Goal: Navigation & Orientation: Find specific page/section

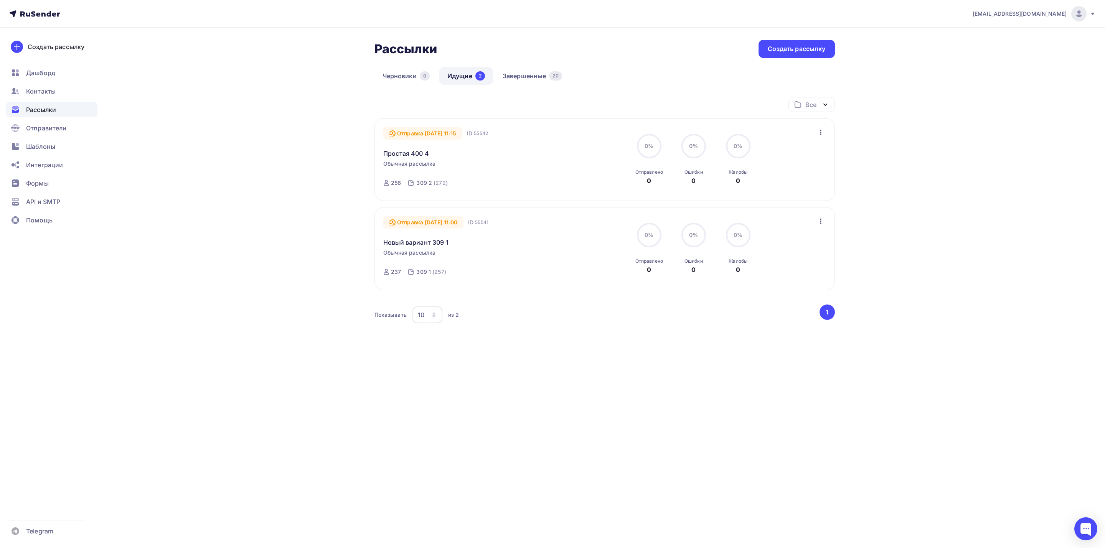
click at [817, 132] on icon "button" at bounding box center [820, 132] width 9 height 9
click at [261, 185] on div "Рассылки Рассылки Создать рассылку [GEOGRAPHIC_DATA] 0 Идущие 2 Завершенные 20 …" at bounding box center [552, 215] width 629 height 374
click at [528, 77] on link "Завершенные 20" at bounding box center [533, 76] width 76 height 18
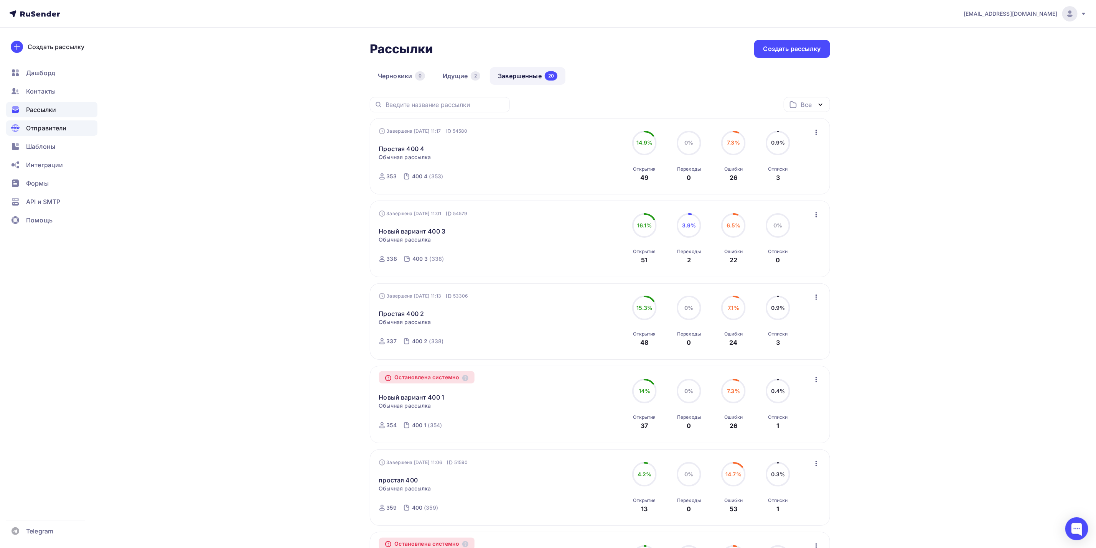
click at [63, 124] on span "Отправители" at bounding box center [46, 128] width 41 height 9
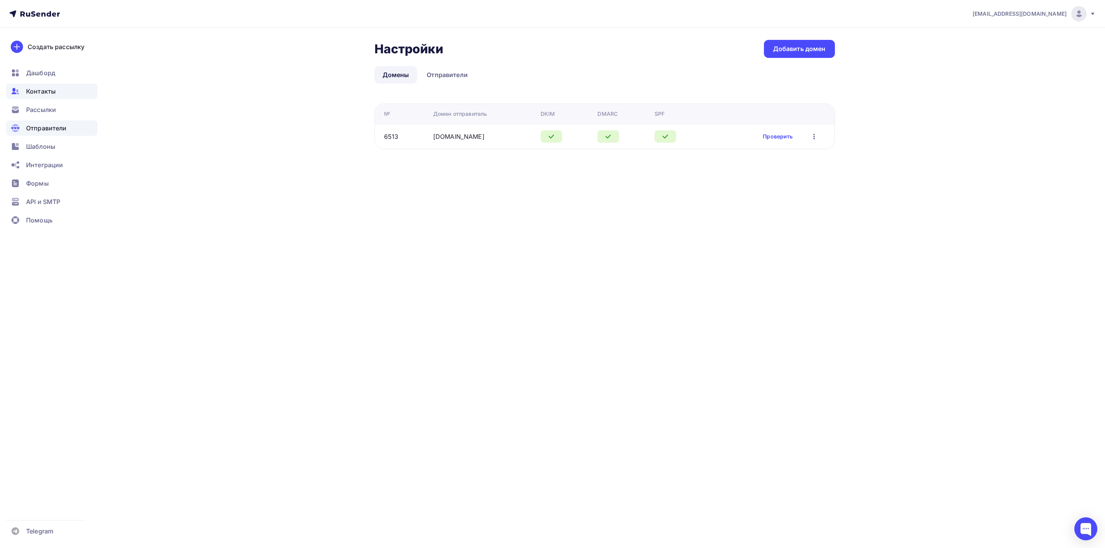
click at [71, 93] on div "Контакты" at bounding box center [51, 91] width 91 height 15
